Goal: Find specific page/section: Find specific page/section

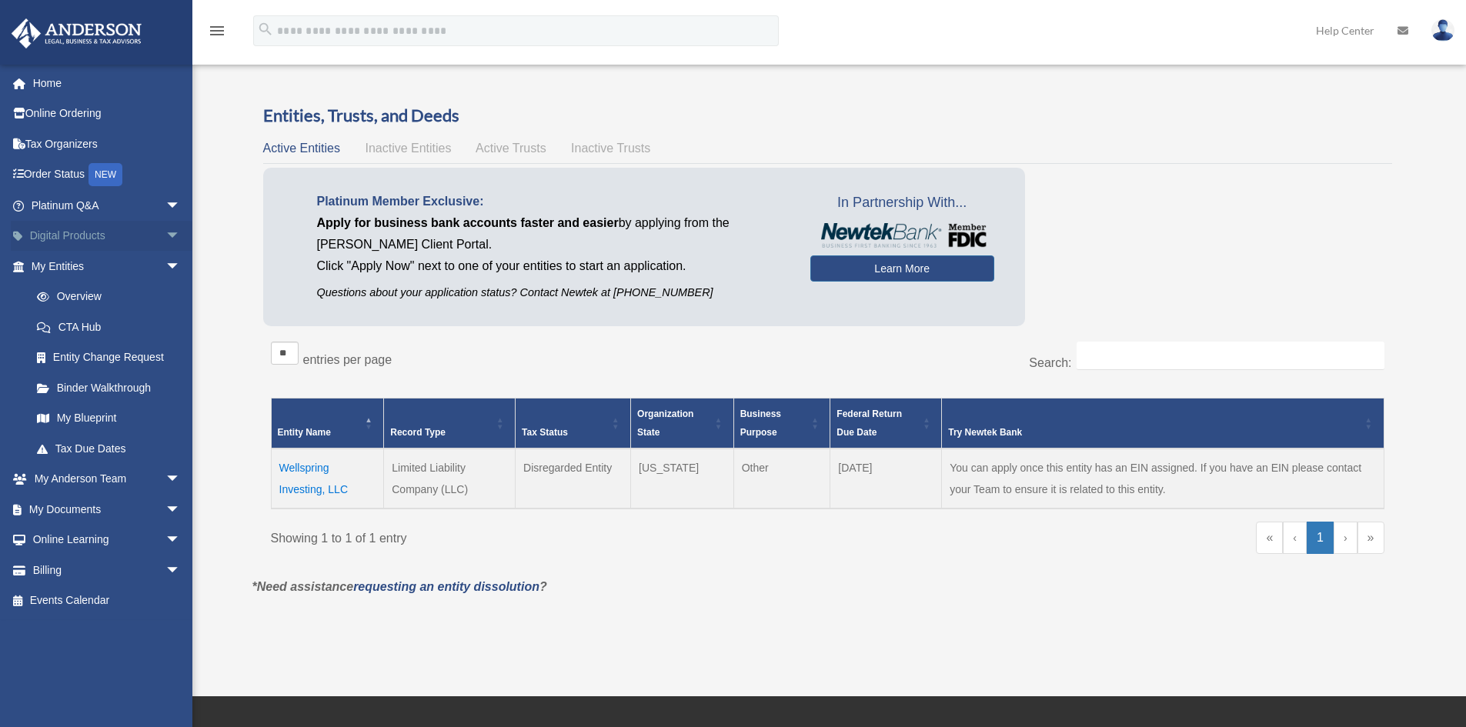
click at [138, 231] on link "Digital Products arrow_drop_down" at bounding box center [107, 236] width 193 height 31
click at [169, 228] on span "arrow_drop_down" at bounding box center [180, 237] width 31 height 32
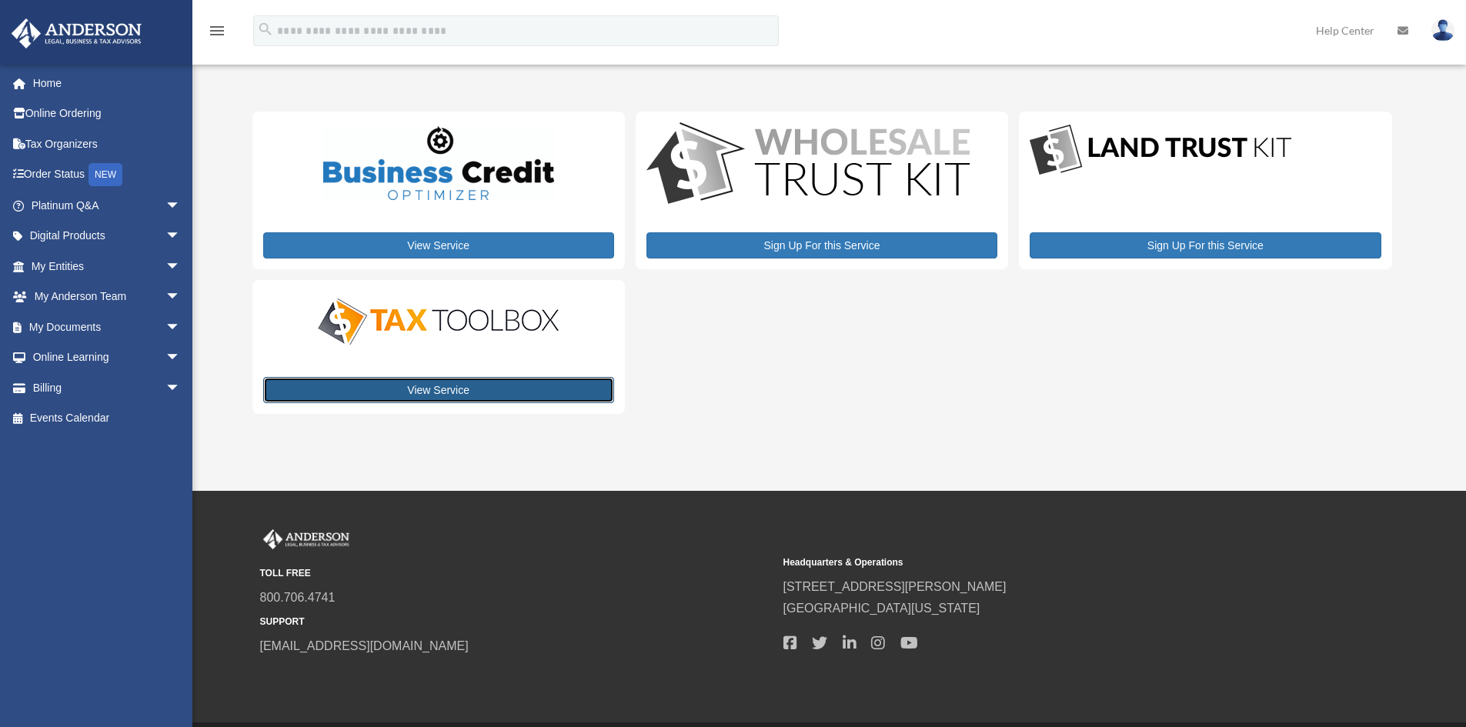
click at [464, 389] on link "View Service" at bounding box center [438, 390] width 351 height 26
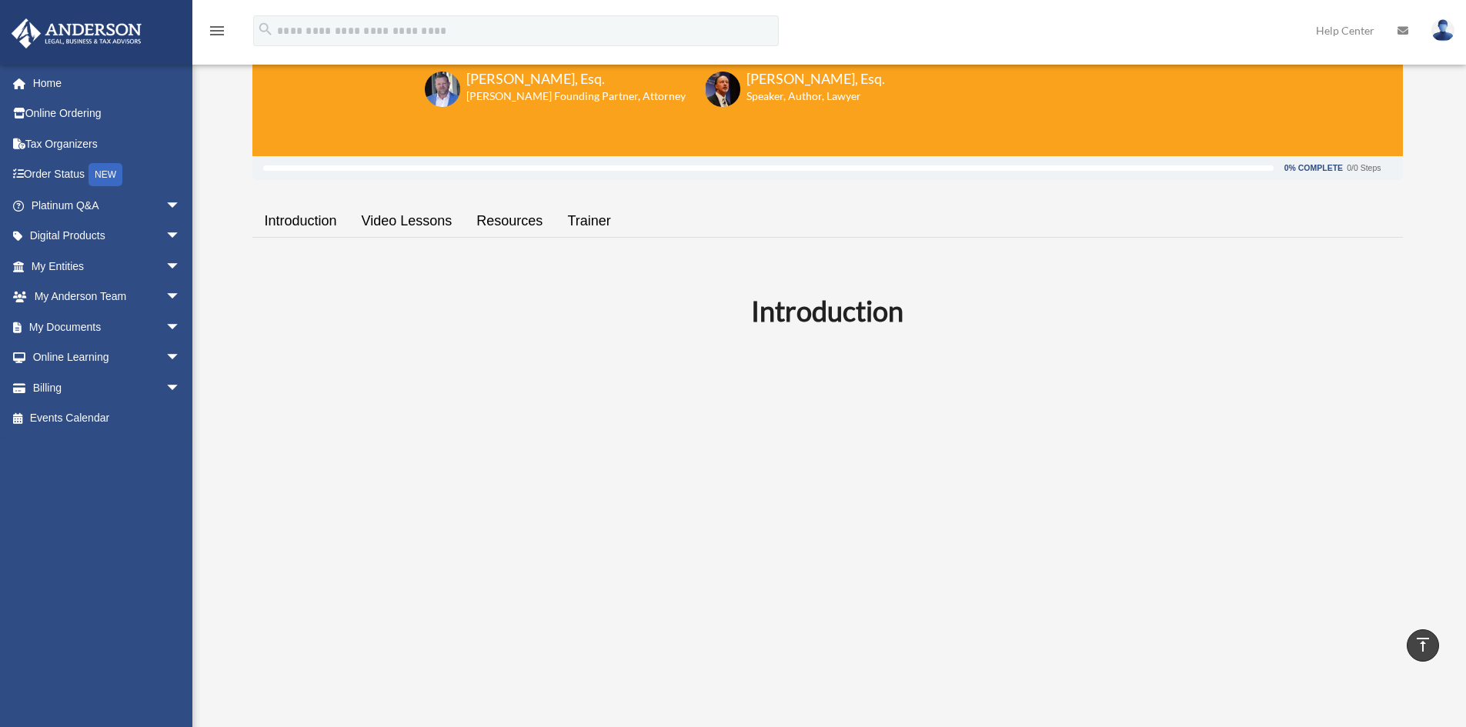
scroll to position [154, 0]
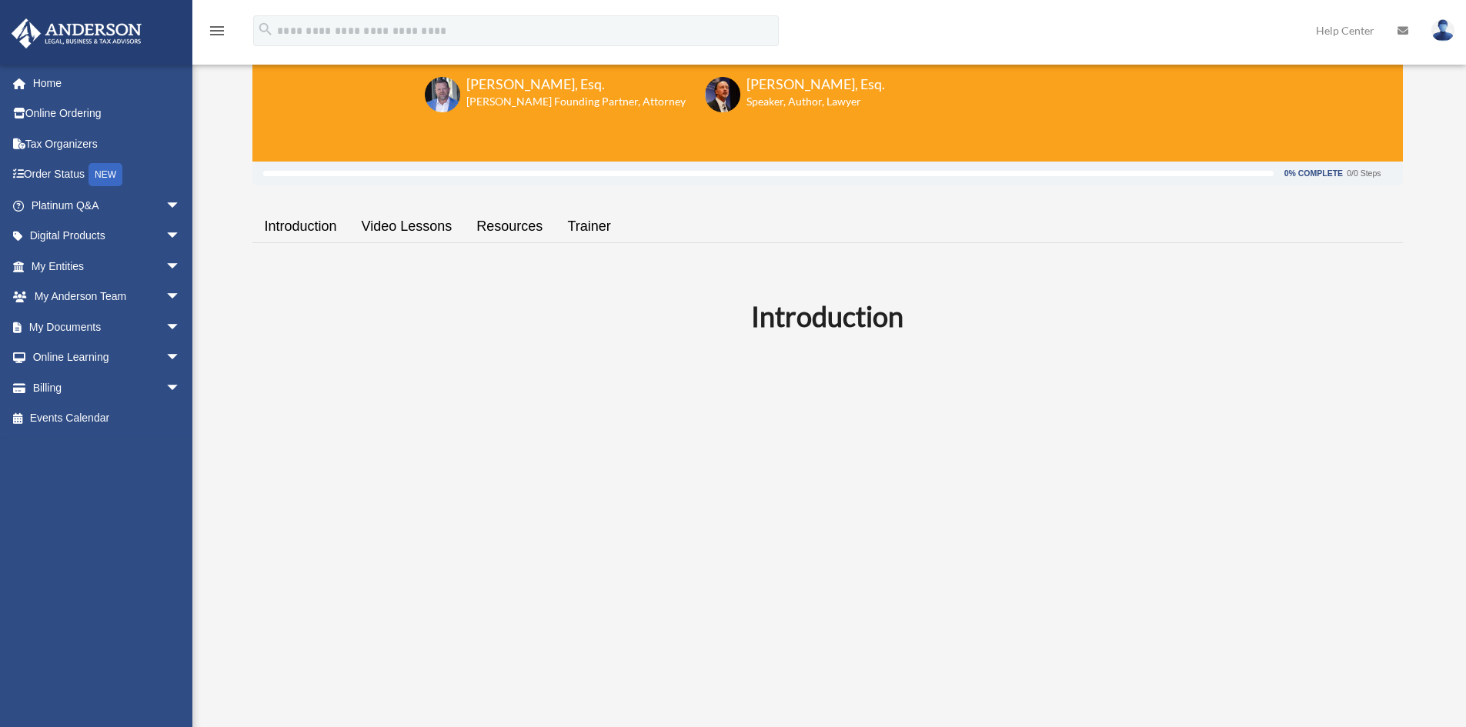
click at [506, 230] on link "Resources" at bounding box center [509, 227] width 91 height 44
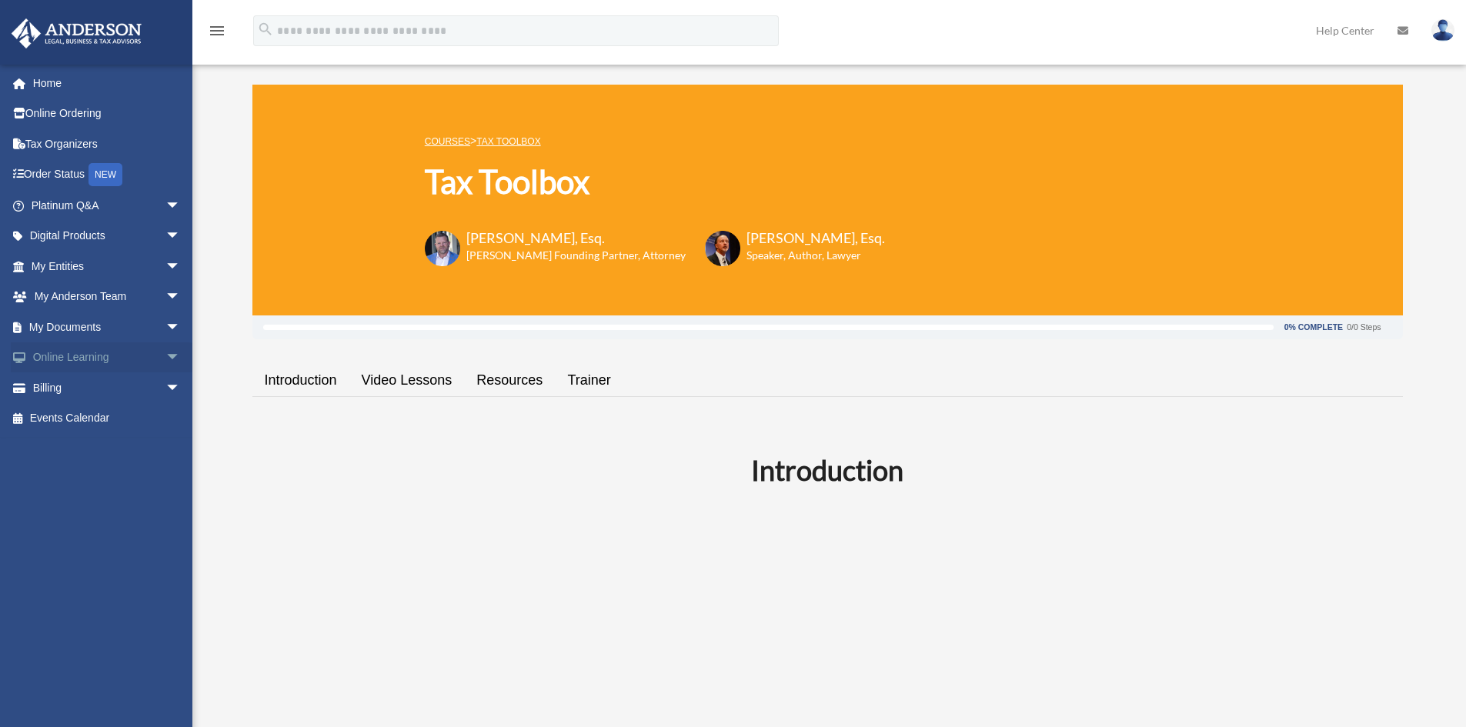
click at [165, 353] on span "arrow_drop_down" at bounding box center [180, 358] width 31 height 32
click at [165, 326] on span "arrow_drop_down" at bounding box center [180, 328] width 31 height 32
click at [125, 360] on link "Box" at bounding box center [113, 357] width 182 height 31
click at [62, 356] on link "Box" at bounding box center [113, 357] width 182 height 31
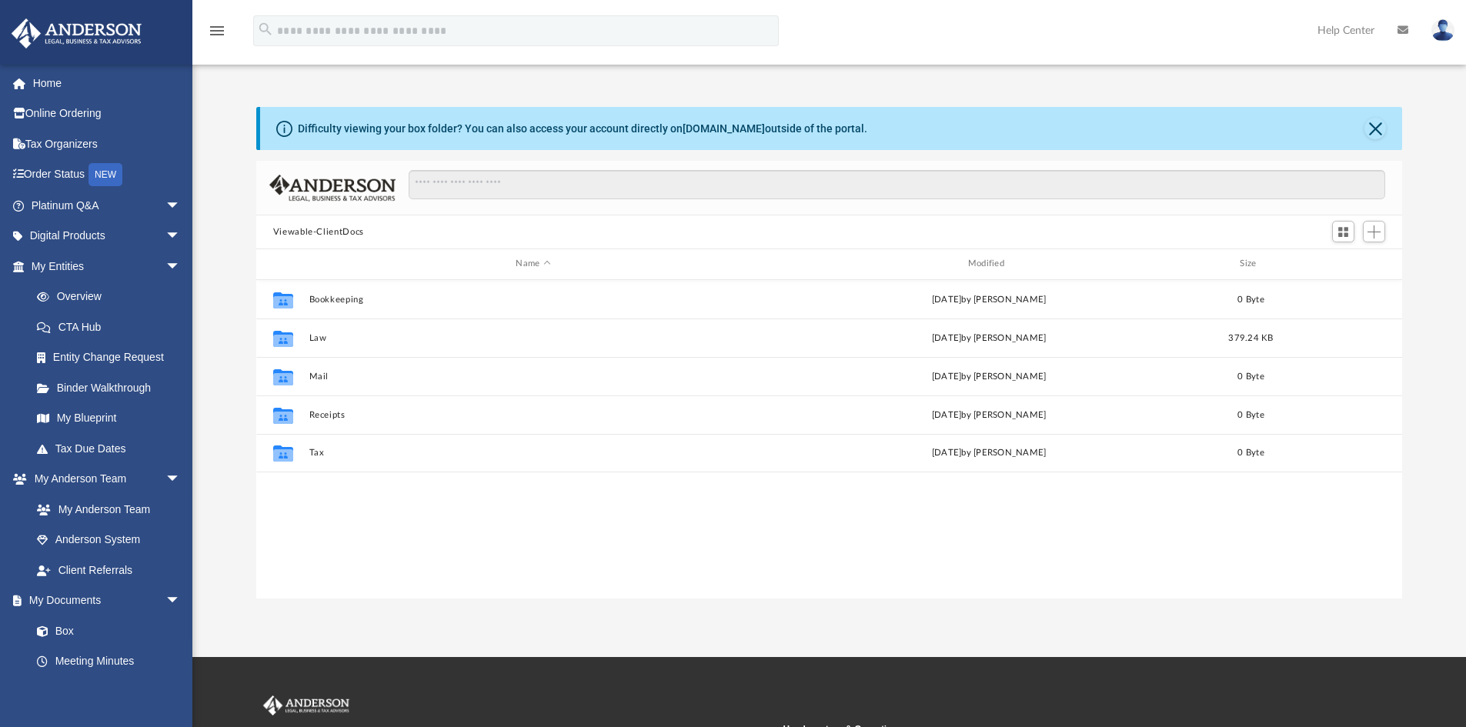
scroll to position [339, 1134]
click at [119, 663] on link "Meeting Minutes" at bounding box center [113, 661] width 182 height 31
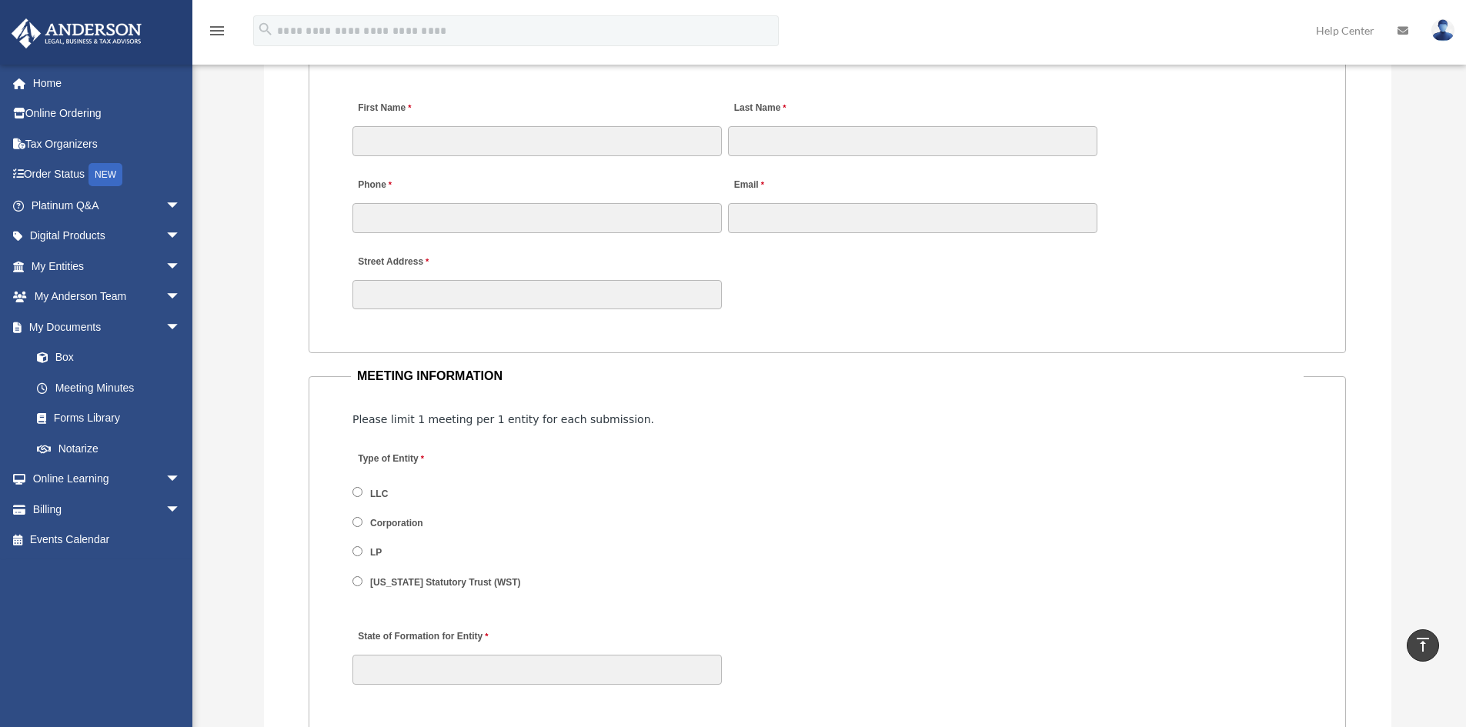
scroll to position [1529, 0]
